Goal: Navigation & Orientation: Find specific page/section

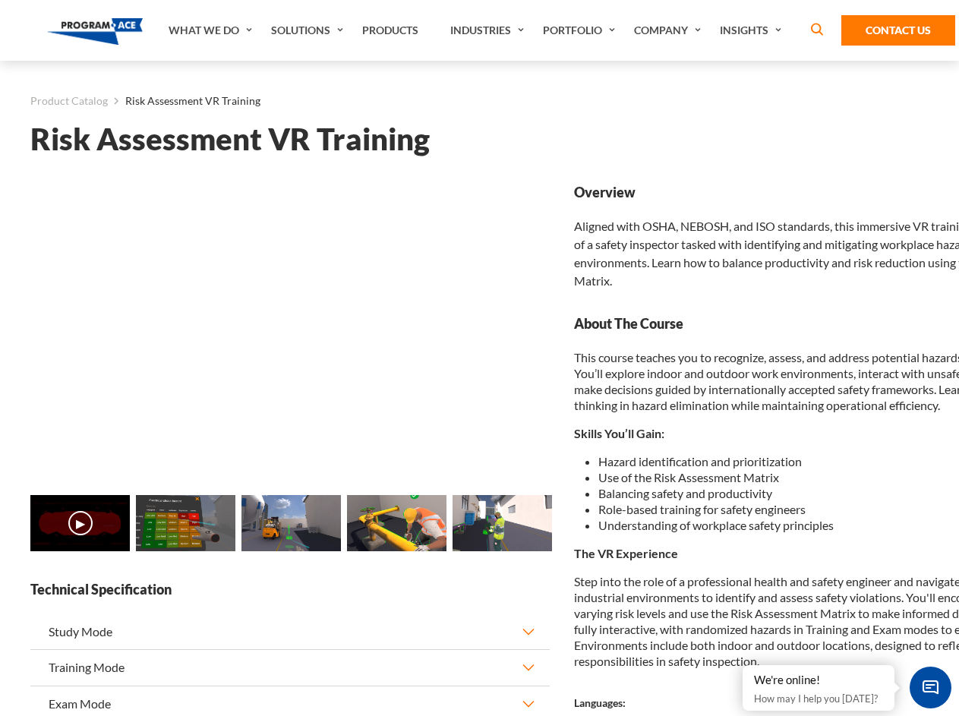
click at [309, 30] on link "Solutions" at bounding box center [308, 30] width 91 height 61
click at [0, 0] on div "AI & Computer Vision Solutions Computer Vision Quality Control AI tools for fas…" at bounding box center [0, 0] width 0 height 0
click at [0, 0] on div "AI & Computer Vision Solutions Virtual Training Solutions Virtual Tour Solution…" at bounding box center [0, 0] width 0 height 0
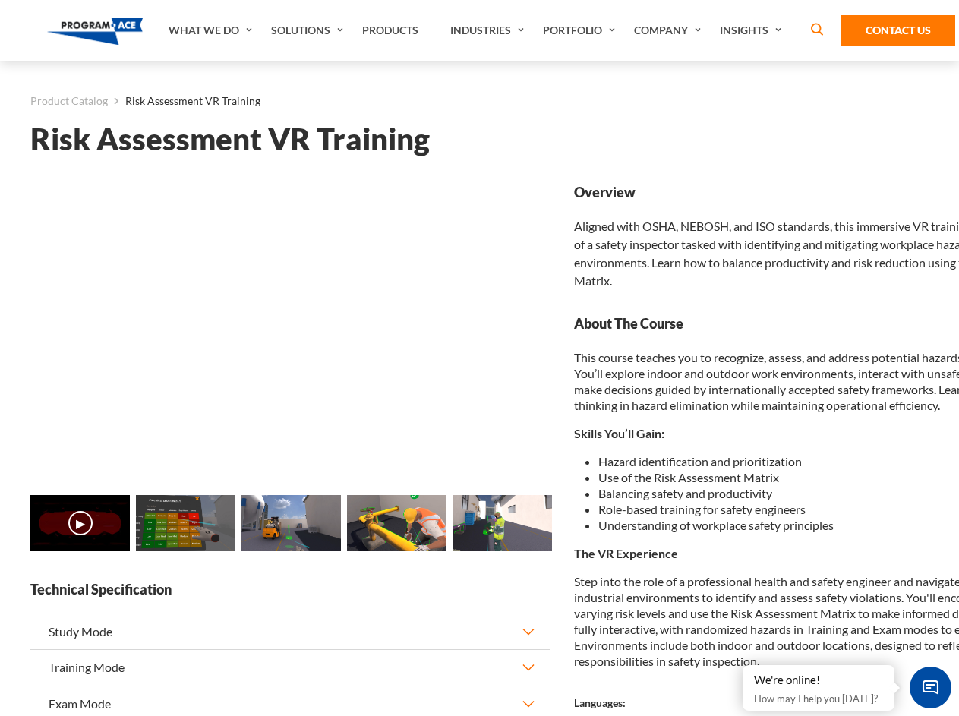
click at [0, 0] on div "AI & Computer Vision Solutions Virtual Training Solutions Virtual Tour Solution…" at bounding box center [0, 0] width 0 height 0
click at [0, 0] on div "AI & Computer Vision Solutions Computer Vision Quality Control AI tools for fas…" at bounding box center [0, 0] width 0 height 0
